Goal: Task Accomplishment & Management: Manage account settings

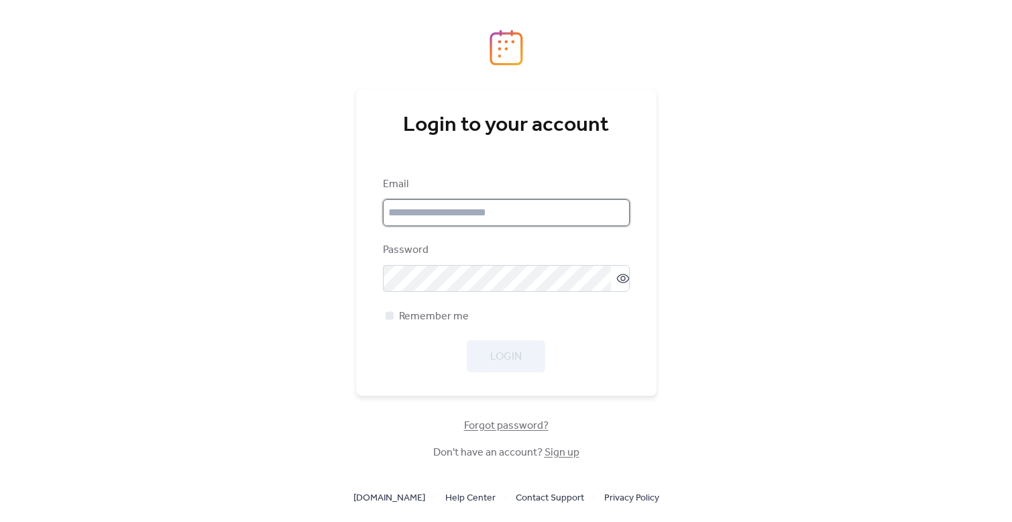
click at [505, 223] on input "email" at bounding box center [506, 212] width 247 height 27
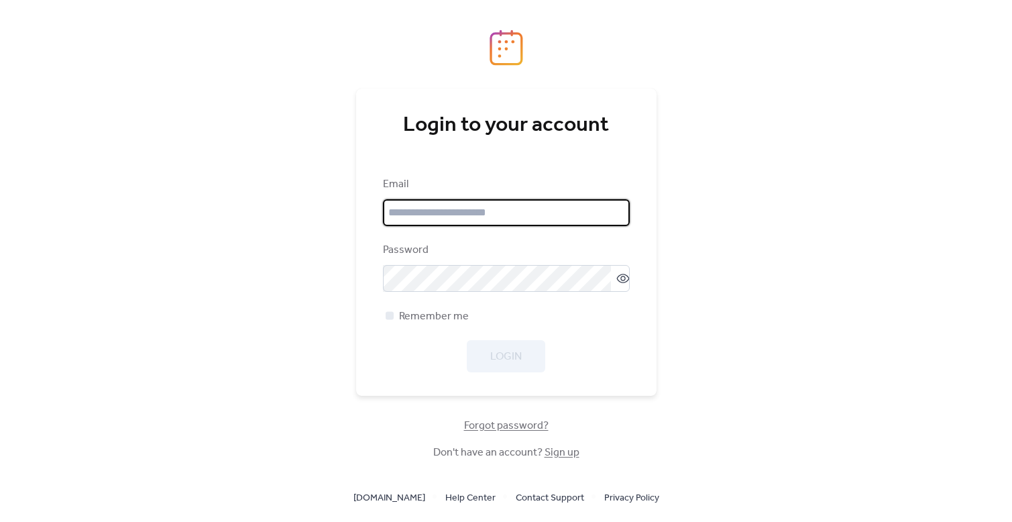
type input "**********"
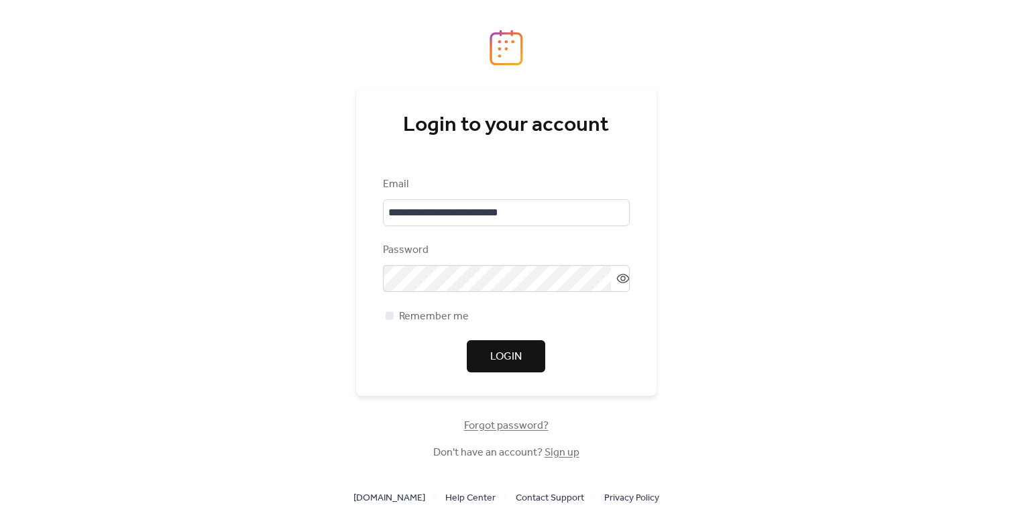
click at [507, 358] on span "Login" at bounding box center [506, 357] width 32 height 16
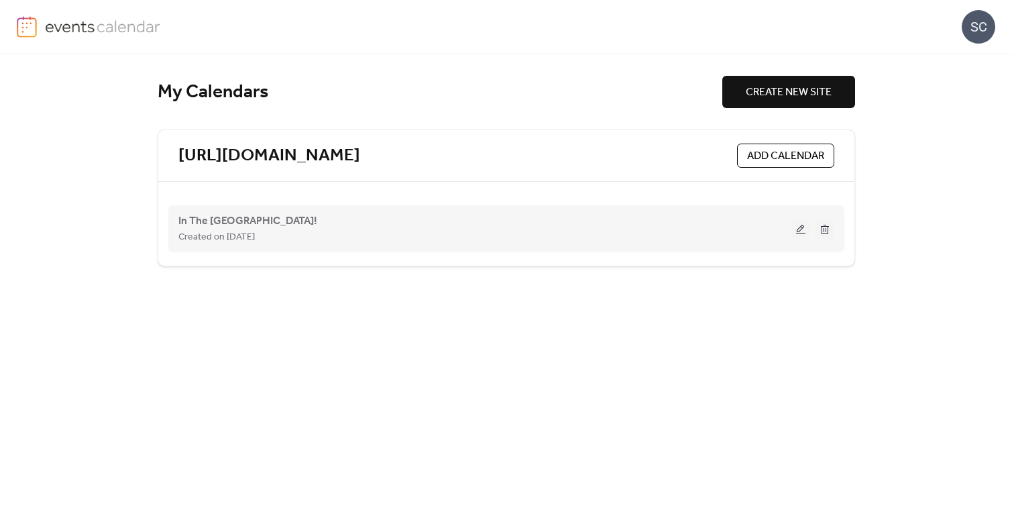
click at [800, 232] on button at bounding box center [801, 229] width 19 height 20
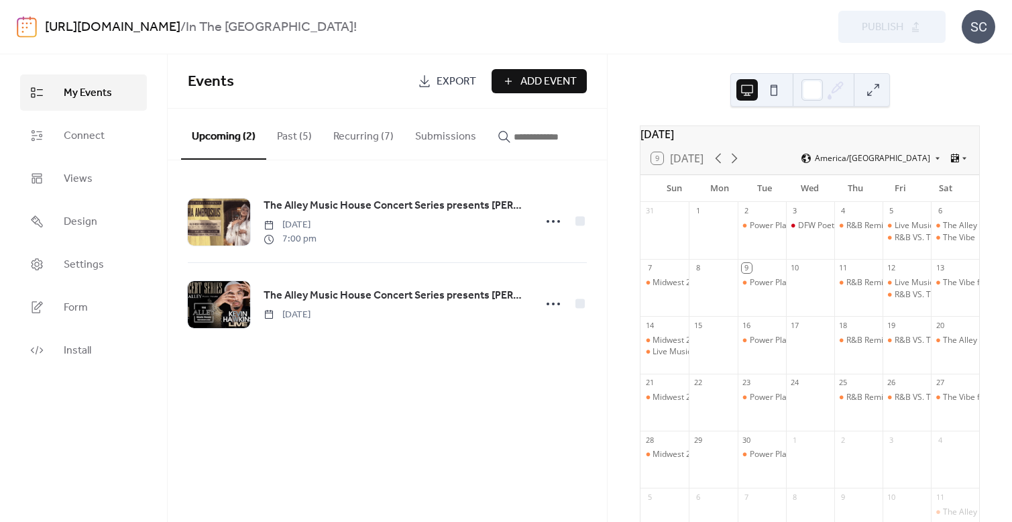
click at [292, 137] on button "Past (5)" at bounding box center [294, 134] width 56 height 50
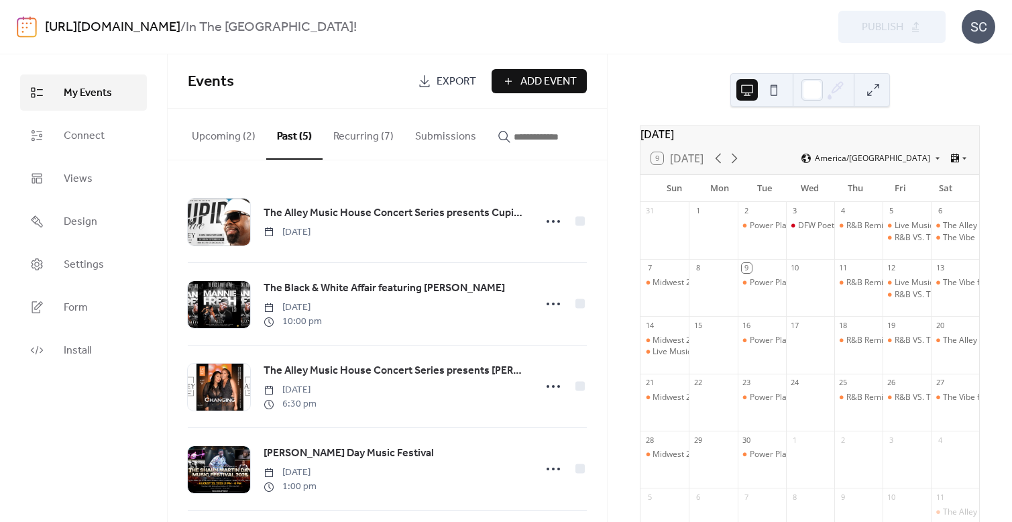
click at [354, 139] on button "Recurring (7)" at bounding box center [364, 134] width 82 height 50
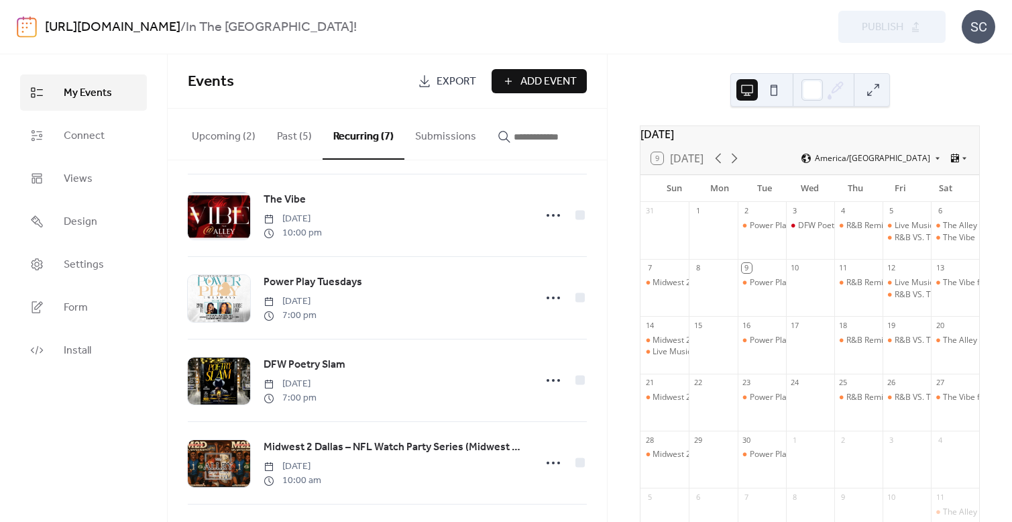
scroll to position [196, 0]
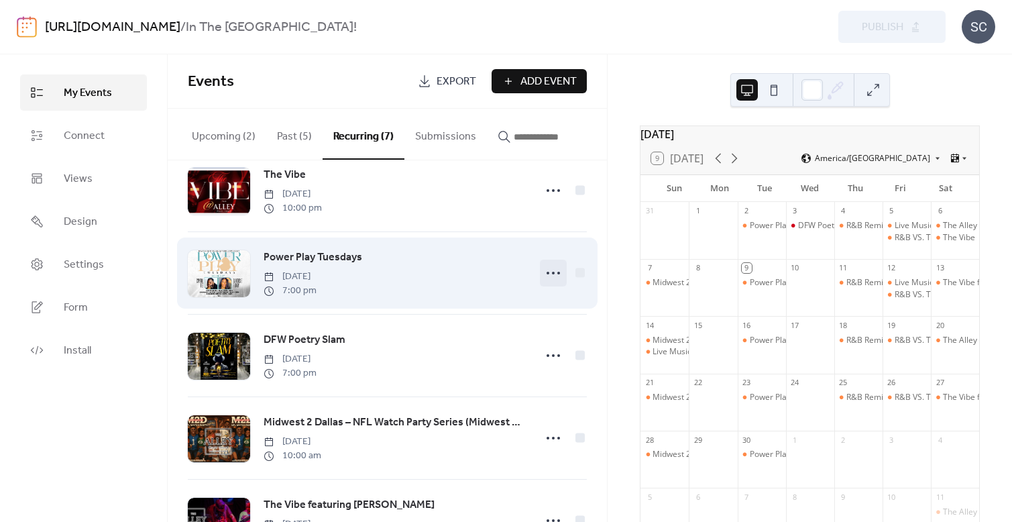
click at [549, 282] on icon at bounding box center [553, 272] width 21 height 21
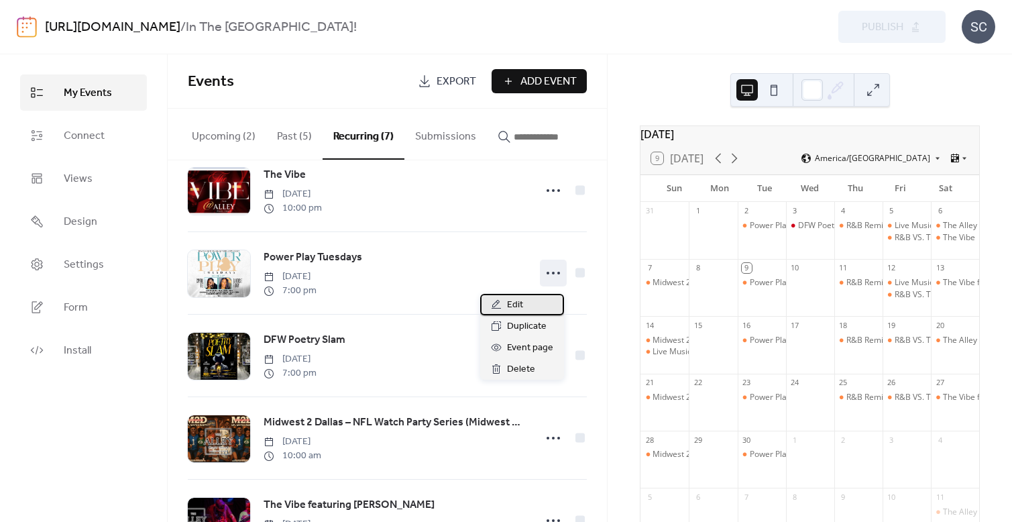
click at [511, 307] on span "Edit" at bounding box center [515, 305] width 16 height 16
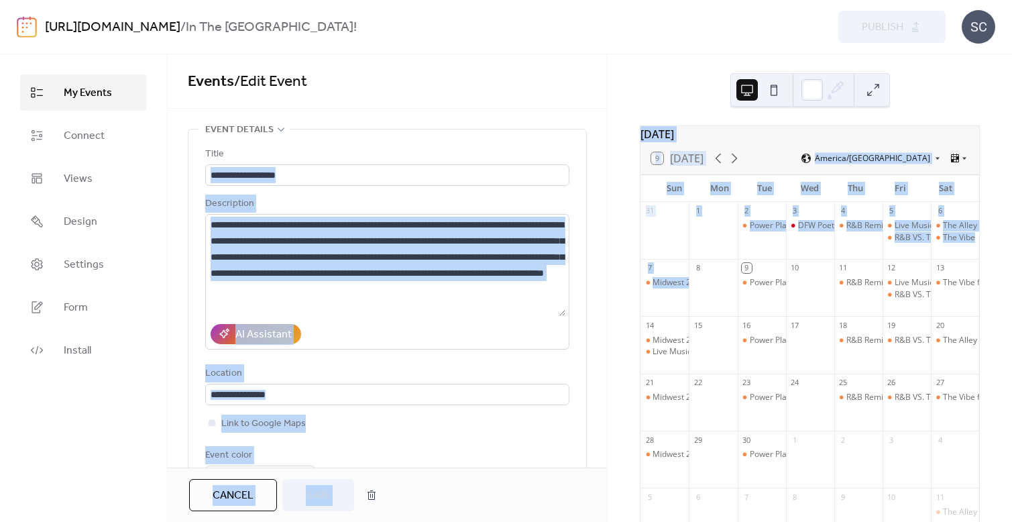
drag, startPoint x: 602, startPoint y: 149, endPoint x: 610, endPoint y: 299, distance: 149.8
click at [610, 301] on div "**********" at bounding box center [506, 288] width 1012 height 468
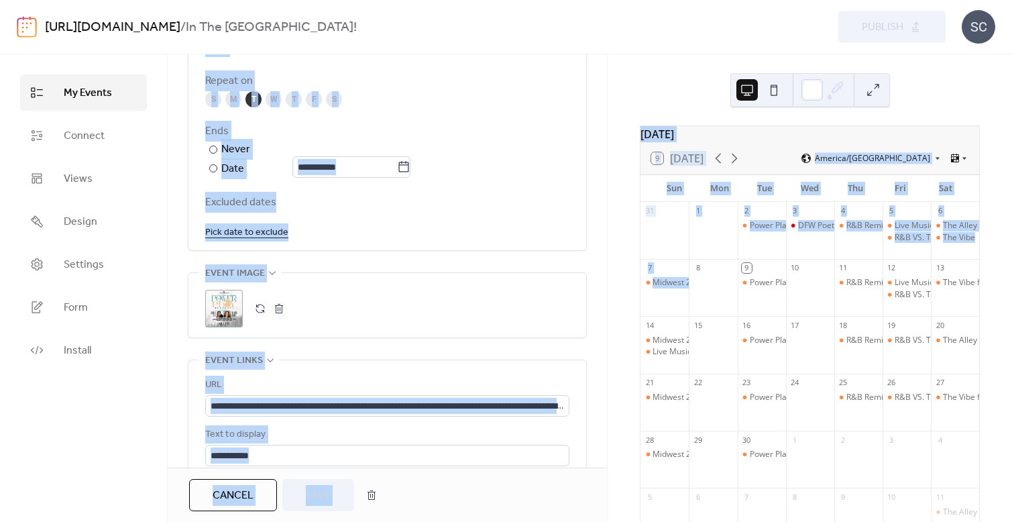
scroll to position [741, 0]
click at [595, 310] on div "**********" at bounding box center [387, 33] width 439 height 1290
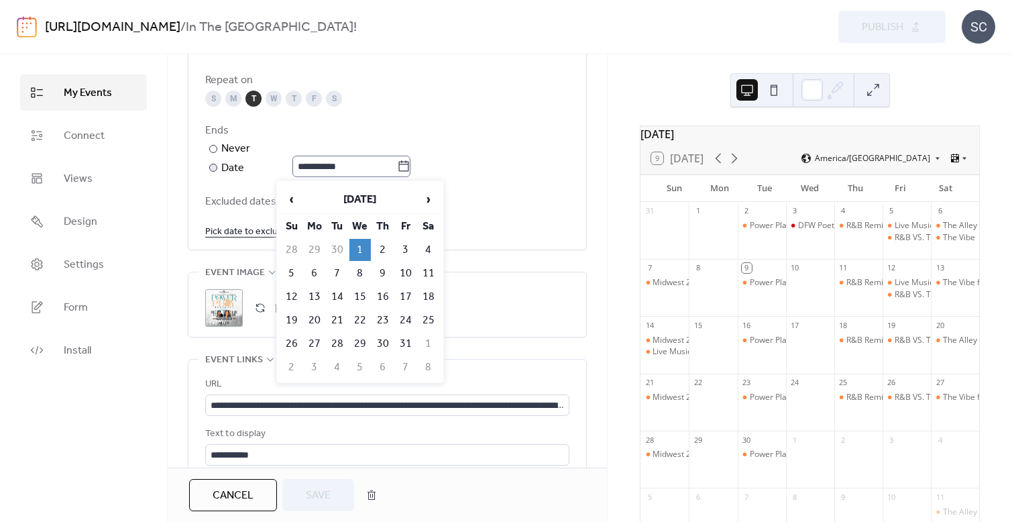
click at [407, 168] on icon at bounding box center [403, 166] width 13 height 13
click at [397, 168] on input "**********" at bounding box center [344, 166] width 105 height 21
click at [293, 195] on span "‹" at bounding box center [292, 199] width 20 height 27
click at [338, 254] on td "2" at bounding box center [337, 250] width 21 height 22
click at [411, 169] on icon at bounding box center [403, 166] width 13 height 13
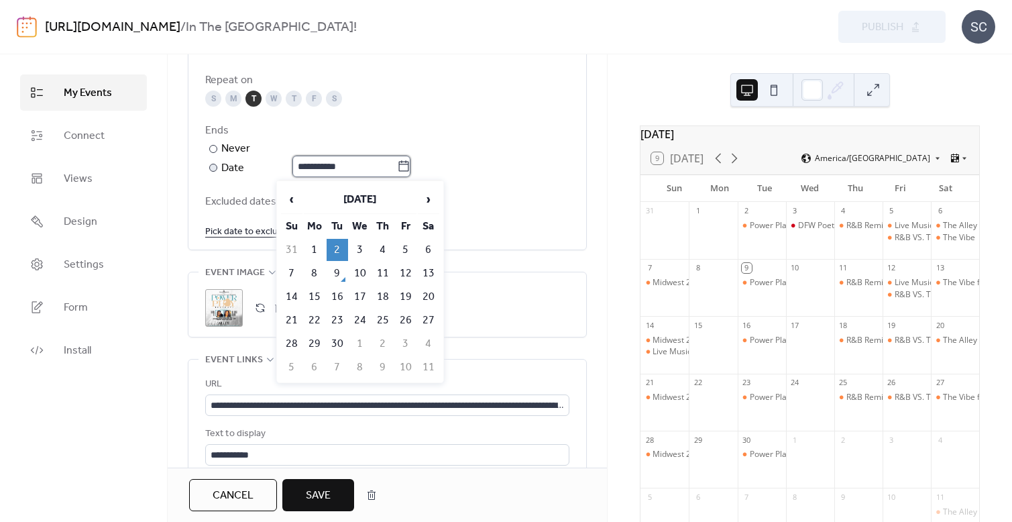
click at [397, 169] on input "**********" at bounding box center [344, 166] width 105 height 21
click at [359, 249] on td "3" at bounding box center [360, 250] width 21 height 22
type input "**********"
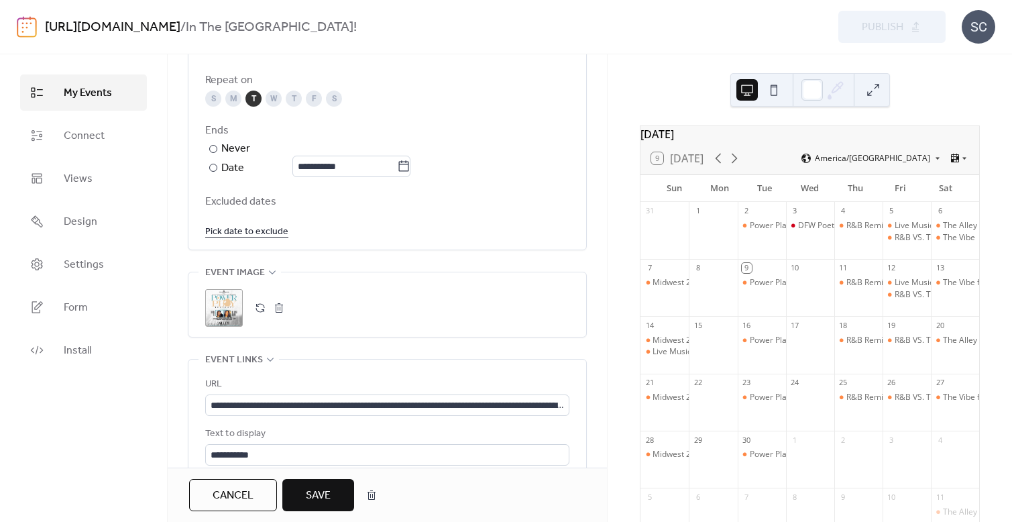
click at [330, 492] on span "Save" at bounding box center [318, 496] width 25 height 16
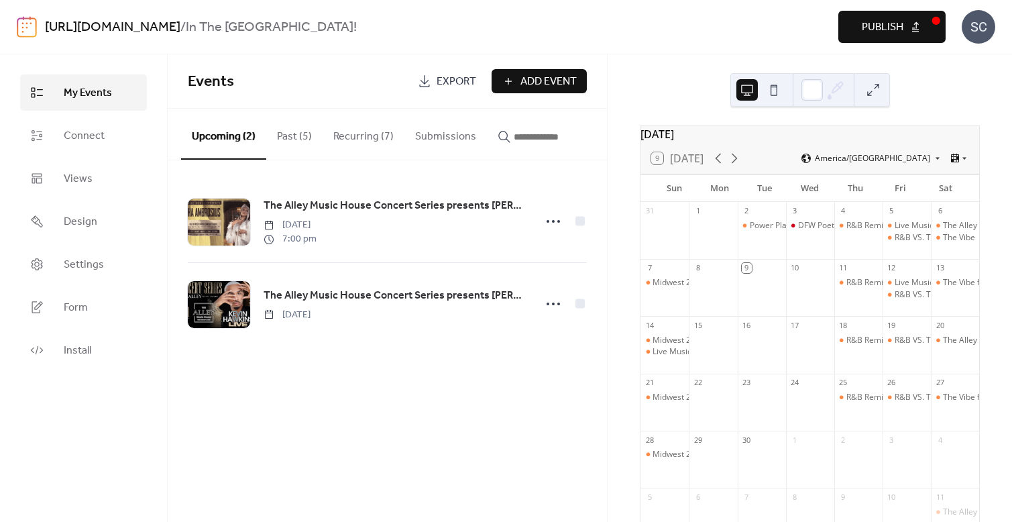
click at [364, 133] on button "Recurring (7)" at bounding box center [364, 134] width 82 height 50
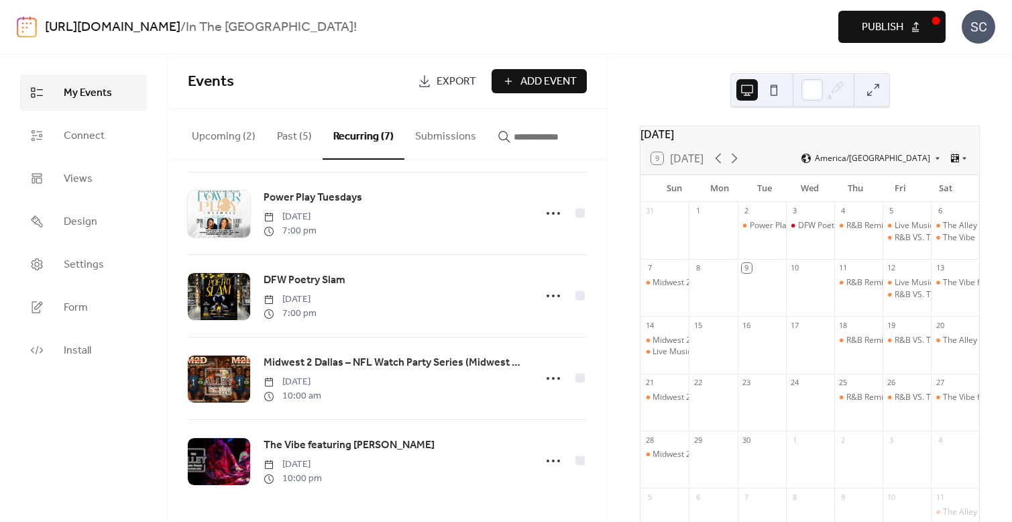
scroll to position [262, 0]
click at [875, 19] on span "Publish" at bounding box center [883, 27] width 42 height 16
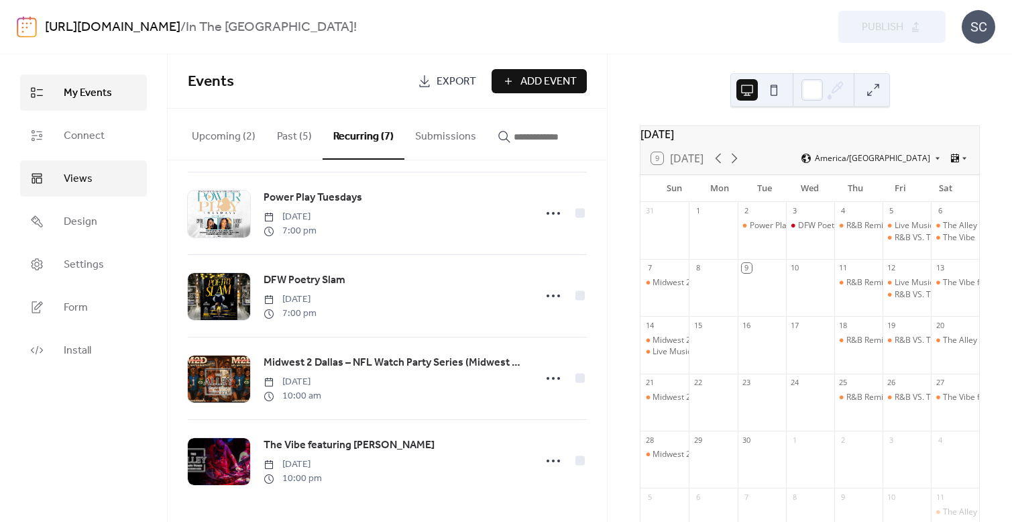
click at [88, 182] on span "Views" at bounding box center [78, 179] width 29 height 16
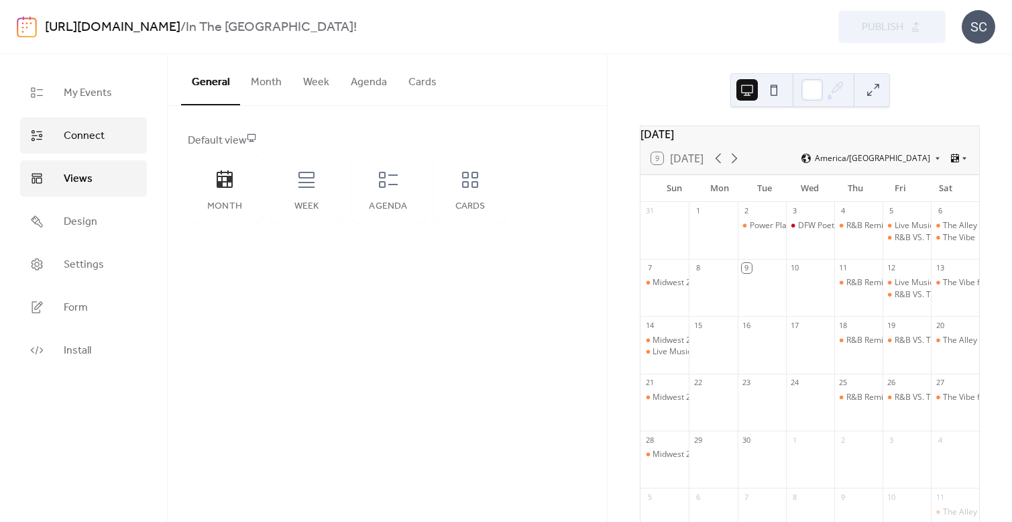
click at [83, 139] on span "Connect" at bounding box center [84, 136] width 41 height 16
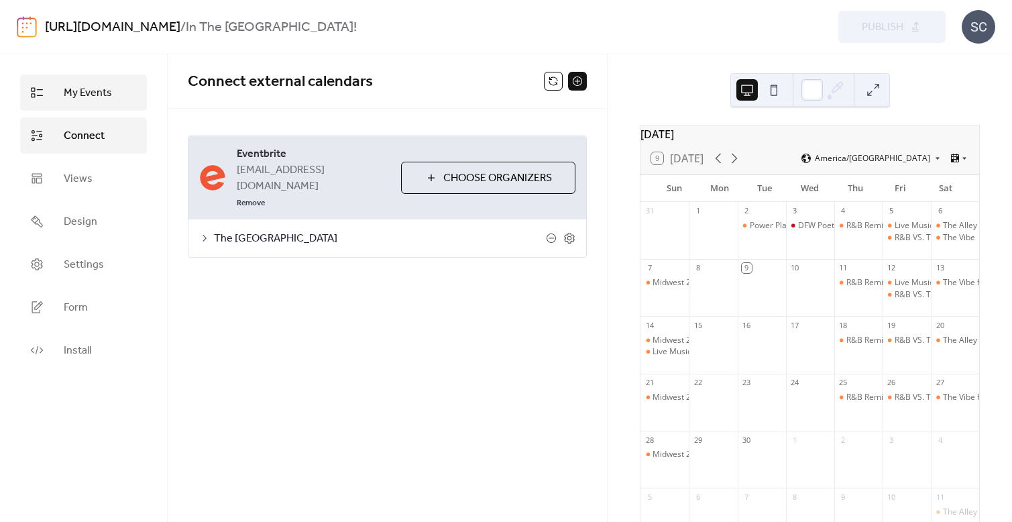
click at [89, 95] on span "My Events" at bounding box center [88, 93] width 48 height 16
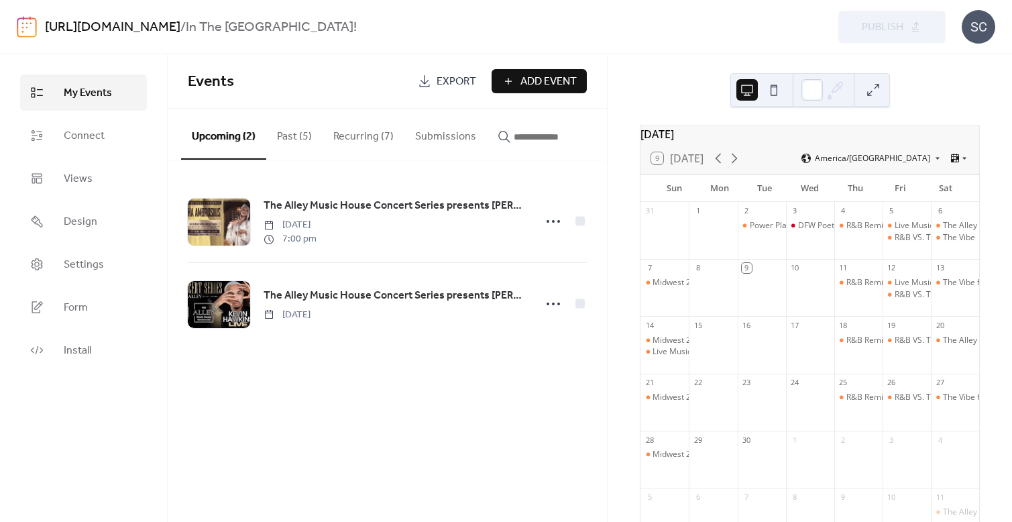
click at [760, 277] on div "9" at bounding box center [762, 268] width 48 height 18
click at [763, 288] on div "Live Music Performance at [GEOGRAPHIC_DATA]" at bounding box center [841, 282] width 182 height 11
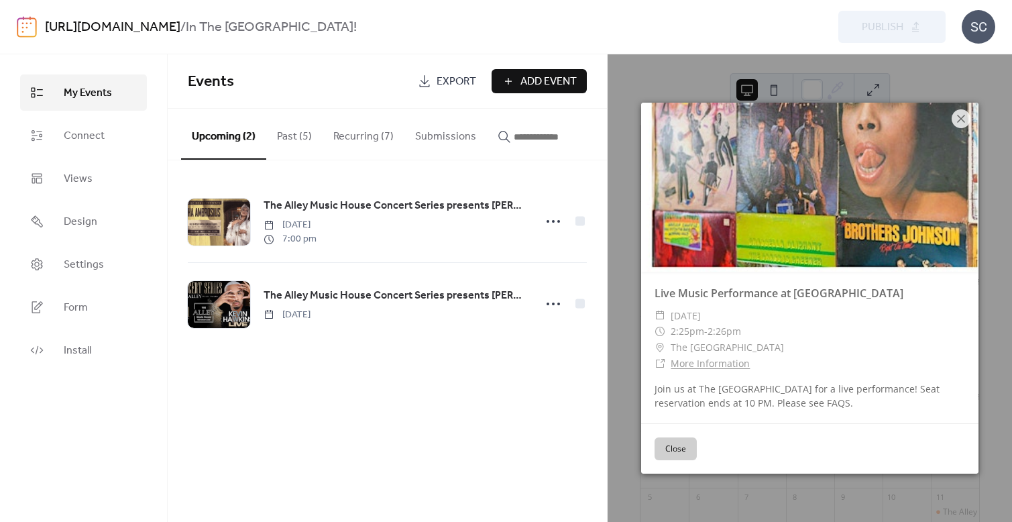
click at [683, 452] on button "Close" at bounding box center [676, 448] width 42 height 23
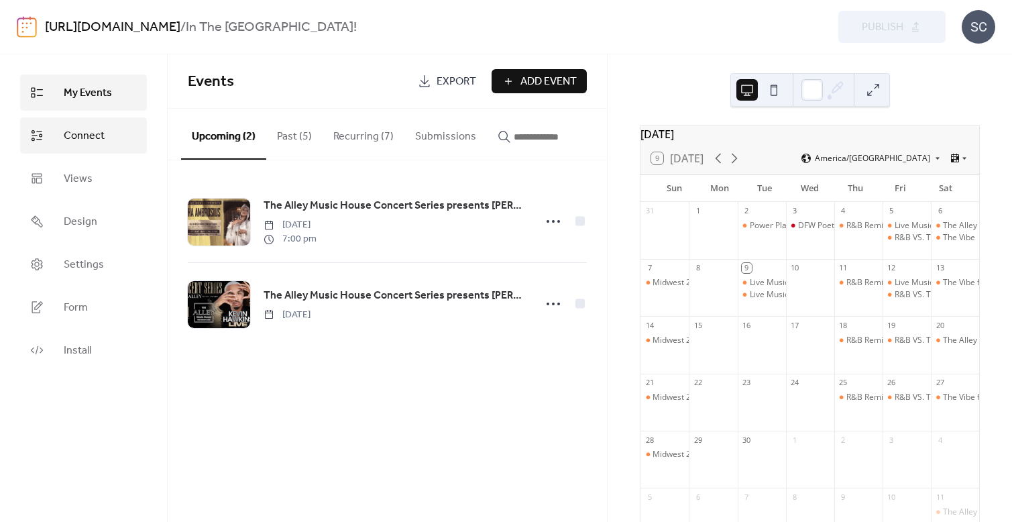
click at [87, 139] on span "Connect" at bounding box center [84, 136] width 41 height 16
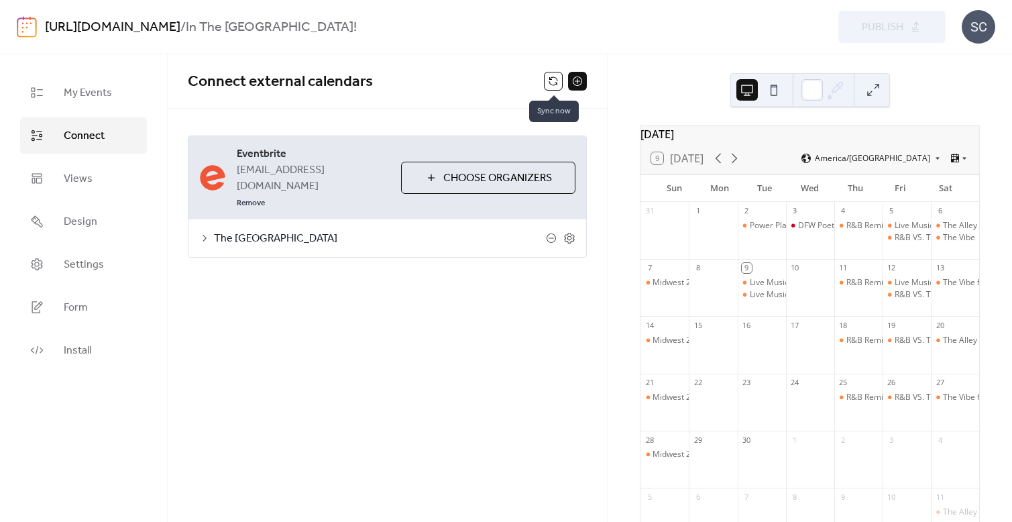
click at [555, 82] on button at bounding box center [553, 81] width 19 height 19
click at [84, 89] on span "My Events" at bounding box center [88, 93] width 48 height 16
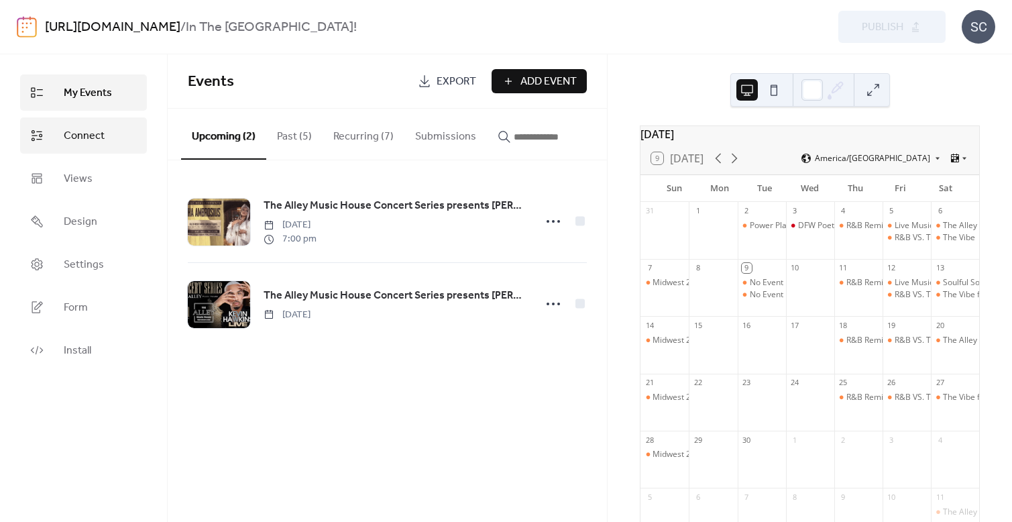
click at [91, 144] on span "Connect" at bounding box center [84, 136] width 41 height 16
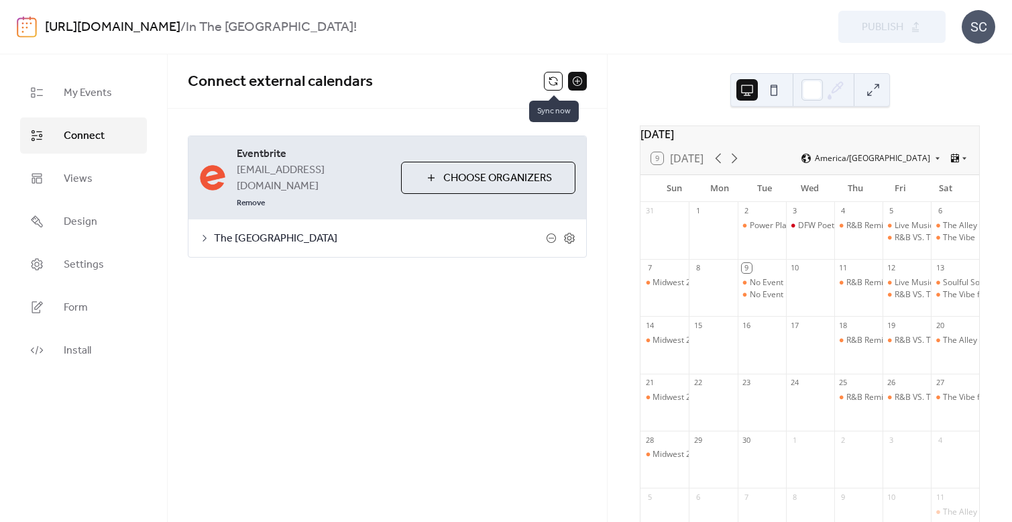
click at [557, 79] on button at bounding box center [553, 81] width 19 height 19
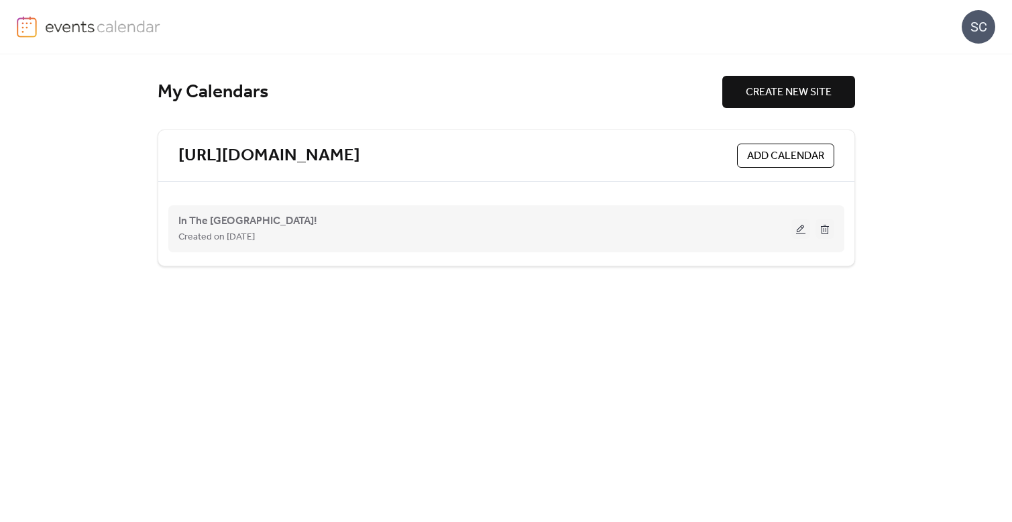
click at [796, 231] on button at bounding box center [801, 229] width 19 height 20
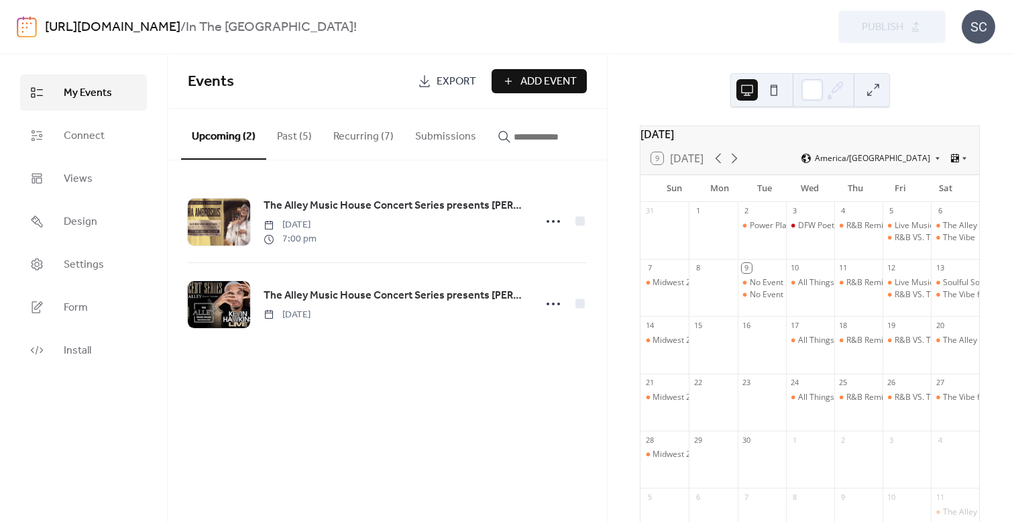
click at [370, 138] on button "Recurring (7)" at bounding box center [364, 134] width 82 height 50
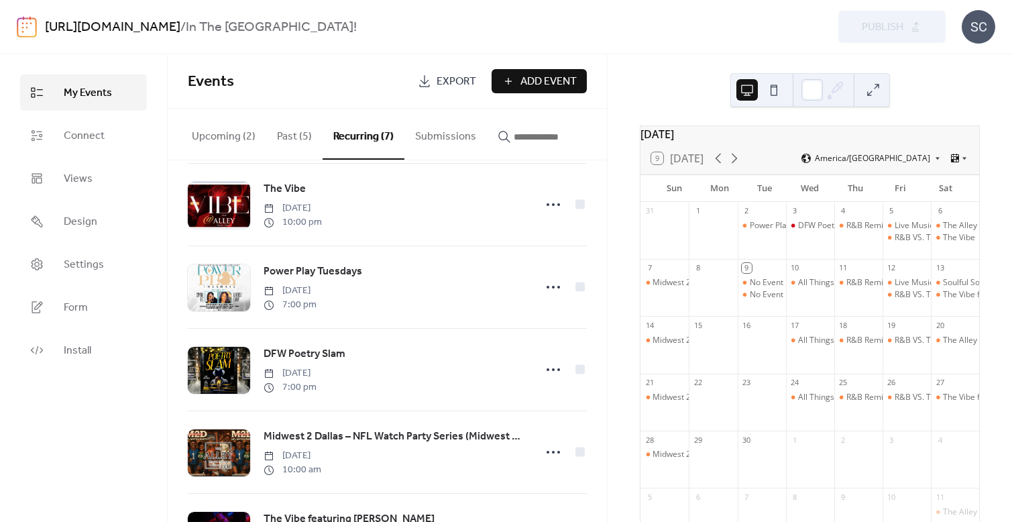
scroll to position [262, 0]
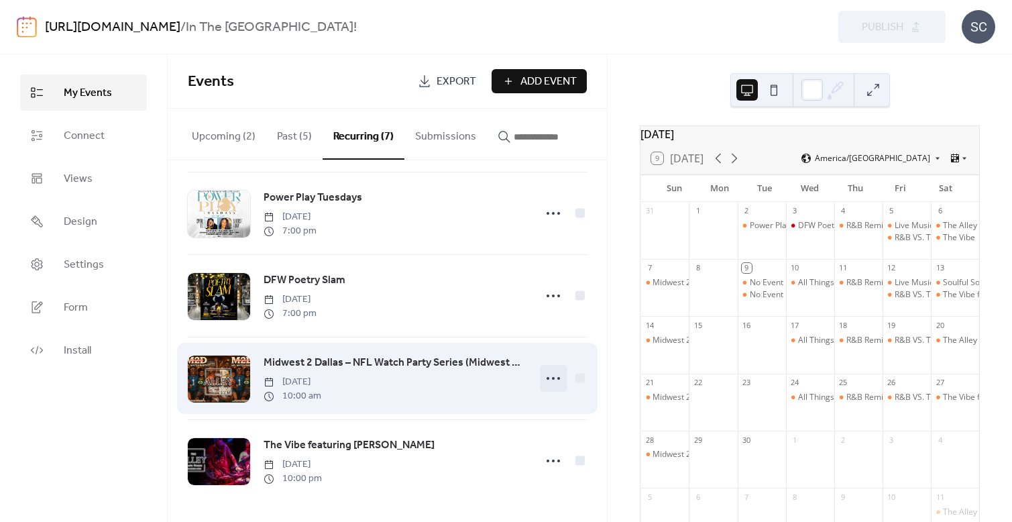
click at [552, 377] on circle at bounding box center [553, 378] width 3 height 3
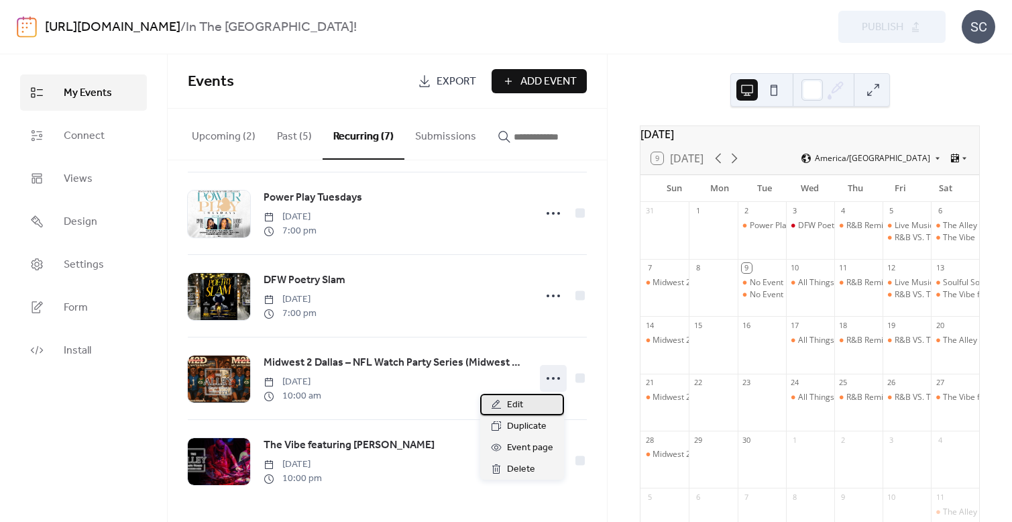
click at [514, 407] on span "Edit" at bounding box center [515, 405] width 16 height 16
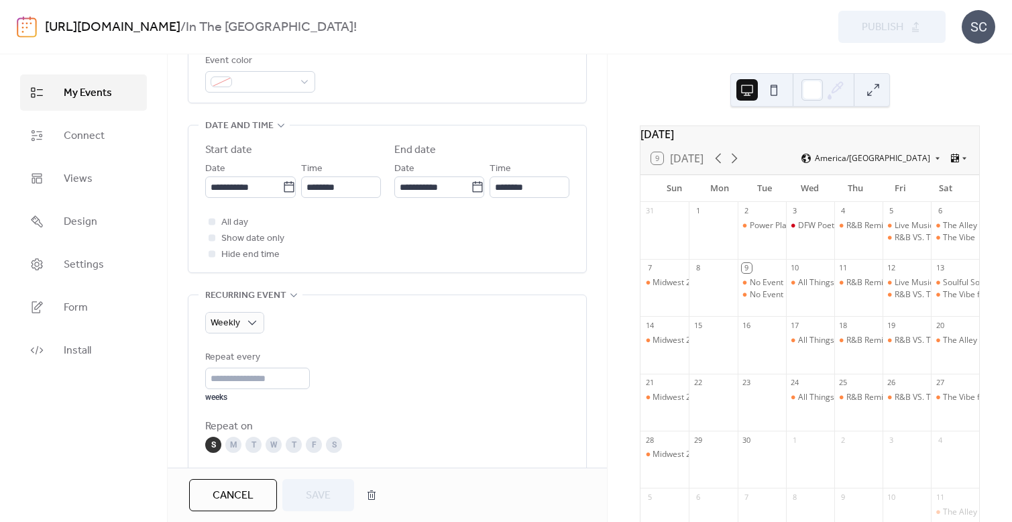
scroll to position [427, 0]
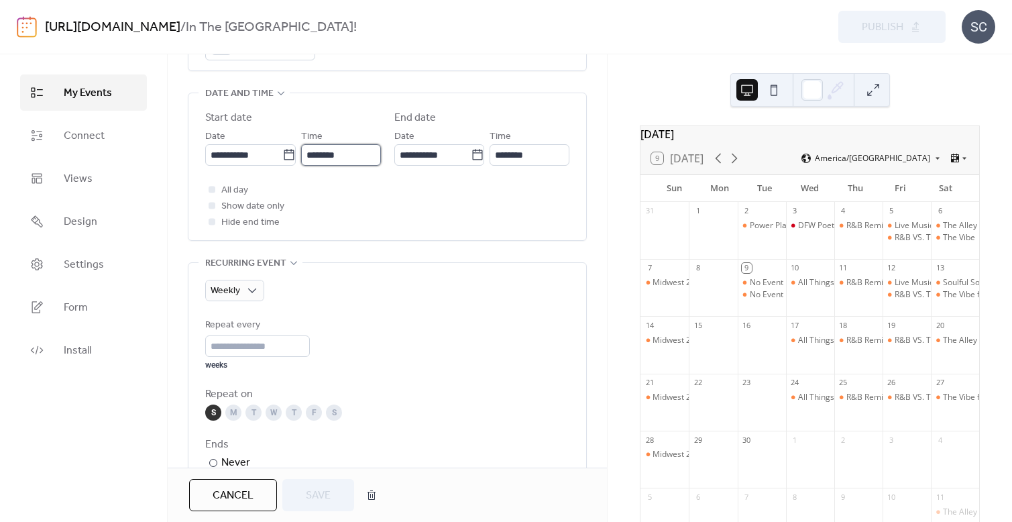
click at [334, 150] on input "********" at bounding box center [341, 154] width 80 height 21
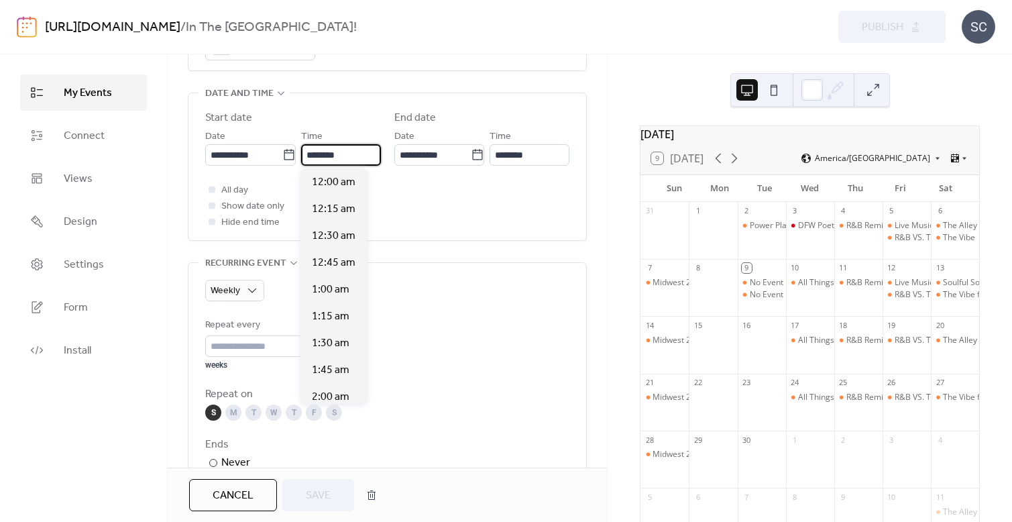
scroll to position [1073, 0]
click at [330, 291] on span "11:00 am" at bounding box center [334, 290] width 44 height 16
type input "********"
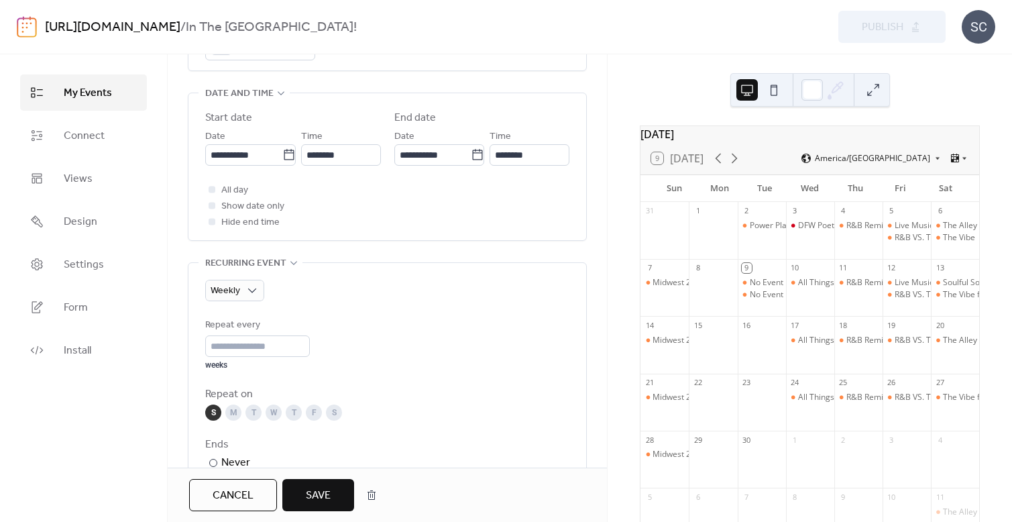
click at [318, 493] on span "Save" at bounding box center [318, 496] width 25 height 16
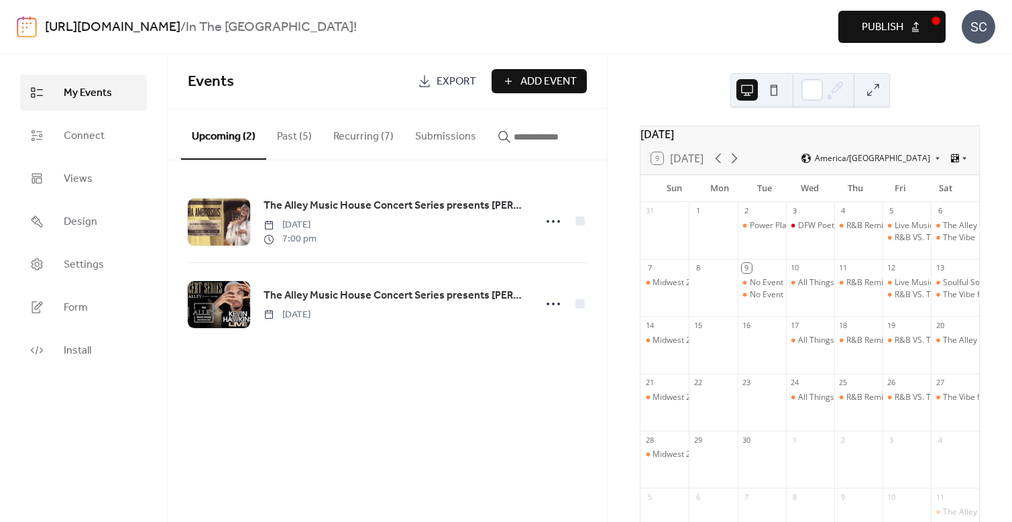
click at [890, 31] on span "Publish" at bounding box center [883, 27] width 42 height 16
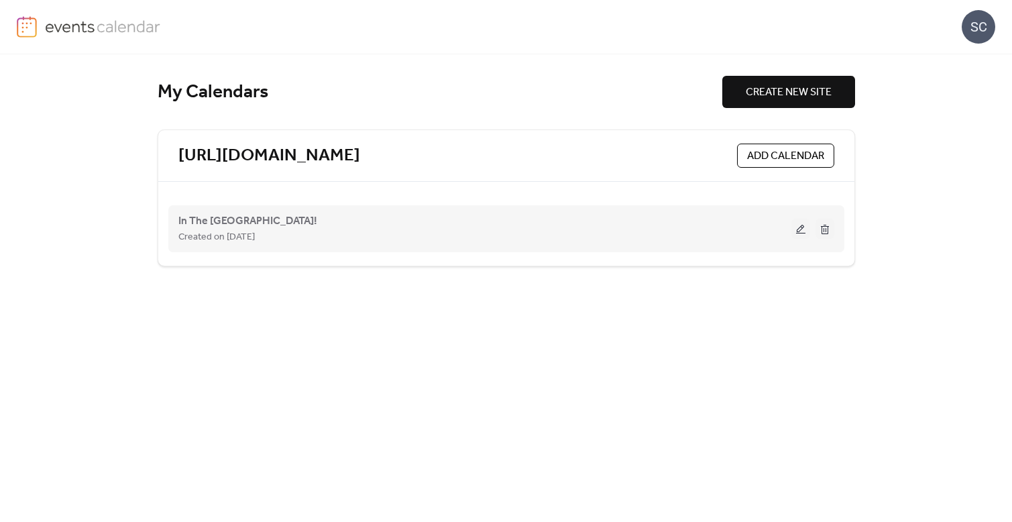
click at [798, 231] on button at bounding box center [801, 229] width 19 height 20
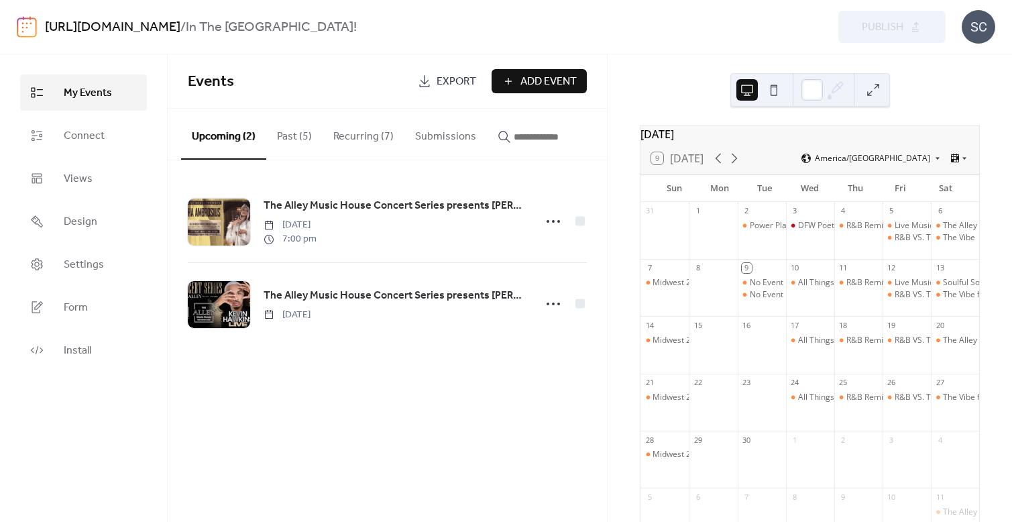
click at [354, 142] on button "Recurring (7)" at bounding box center [364, 134] width 82 height 50
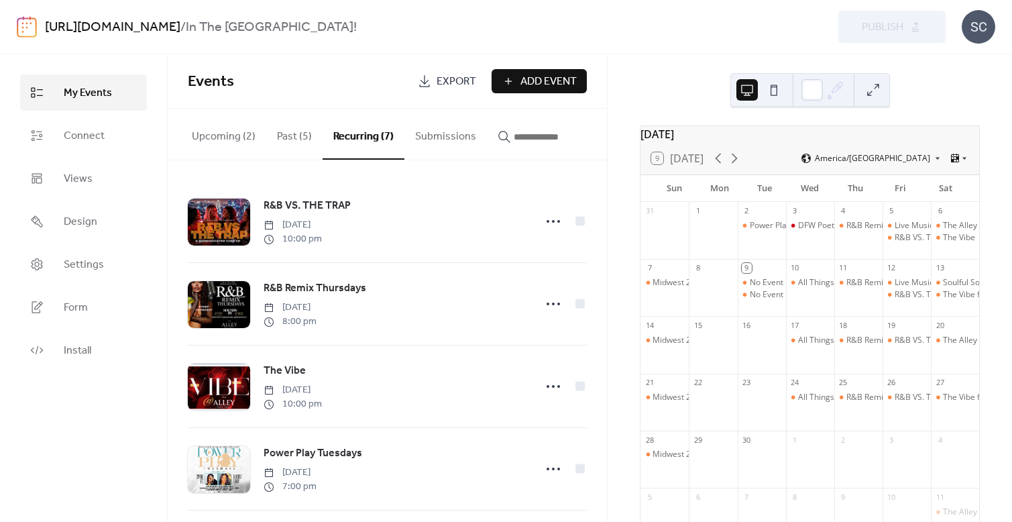
click at [213, 133] on button "Upcoming (2)" at bounding box center [223, 134] width 85 height 50
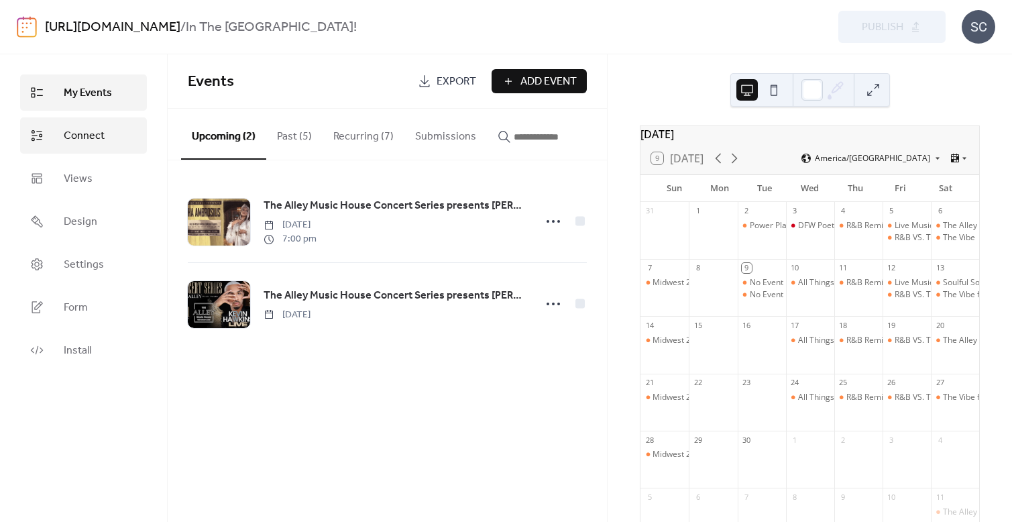
click at [70, 139] on span "Connect" at bounding box center [84, 136] width 41 height 16
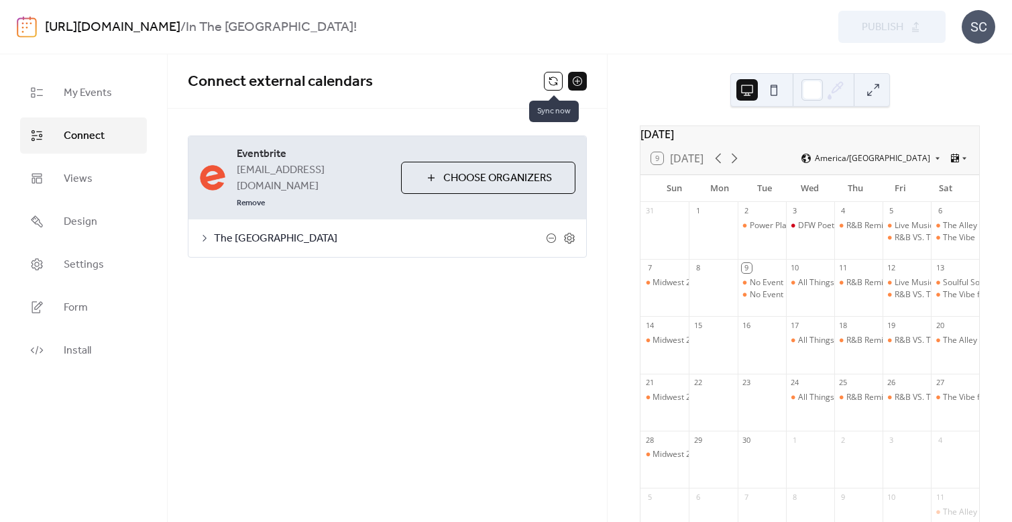
click at [553, 77] on button at bounding box center [553, 81] width 19 height 19
